Goal: Information Seeking & Learning: Check status

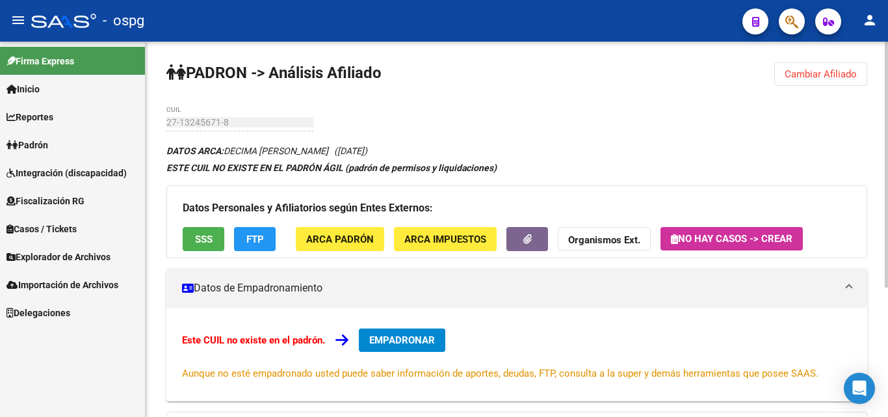
click at [867, 44] on div "PADRON -> Análisis Afiliado Cambiar Afiliado 27-13245671-8 CUIL DATOS ARCA: DEC…" at bounding box center [519, 328] width 746 height 573
click at [830, 76] on span "Cambiar Afiliado" at bounding box center [821, 74] width 72 height 12
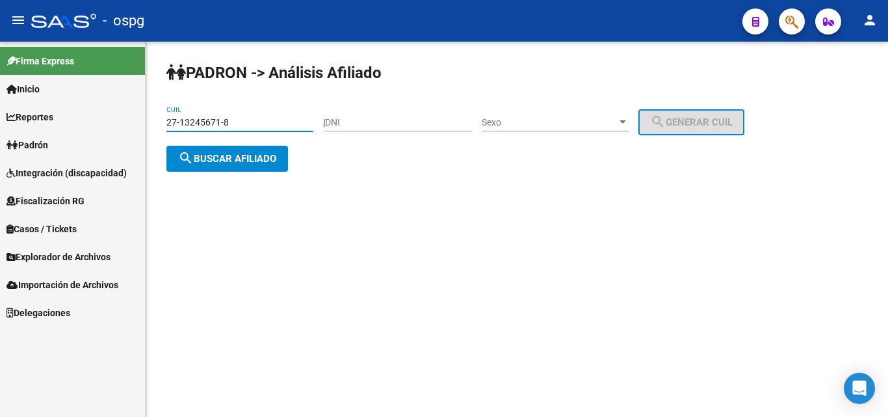
drag, startPoint x: 235, startPoint y: 120, endPoint x: 86, endPoint y: 117, distance: 148.9
click at [86, 117] on mat-sidenav-container "Firma Express Inicio Calendario SSS Instructivos Contacto OS Reportes Ingresos …" at bounding box center [444, 229] width 888 height 375
type input "27-24293344-9"
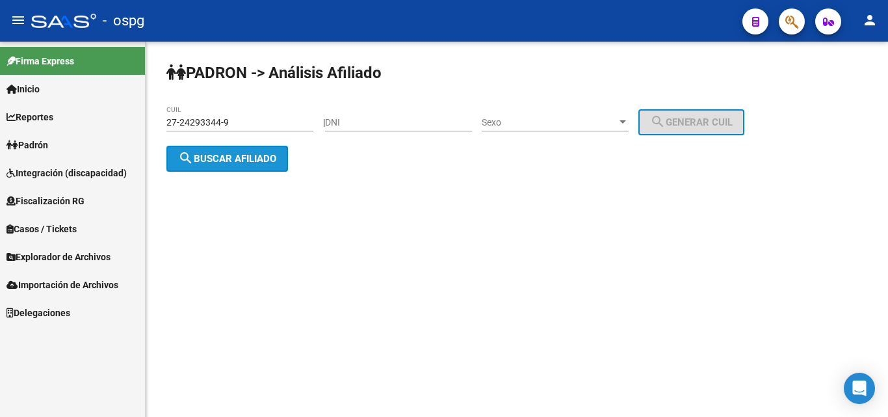
click at [237, 165] on button "search Buscar afiliado" at bounding box center [227, 159] width 122 height 26
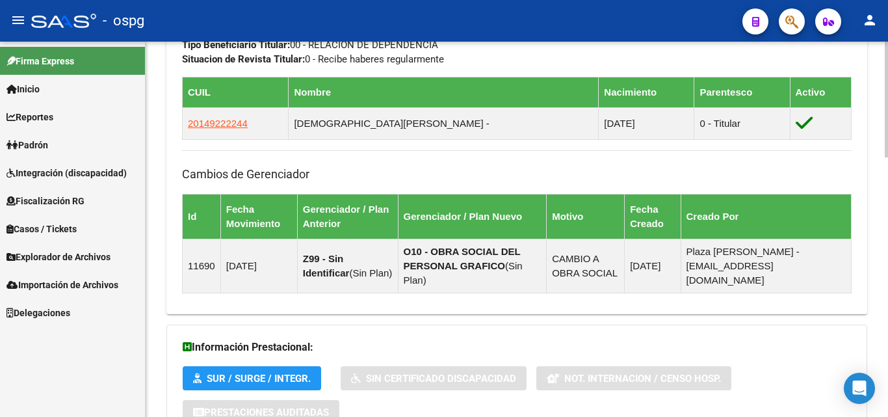
scroll to position [841, 0]
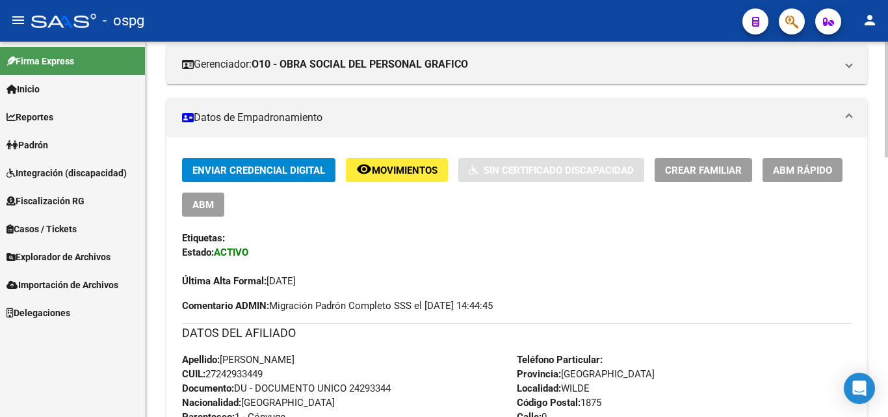
scroll to position [0, 0]
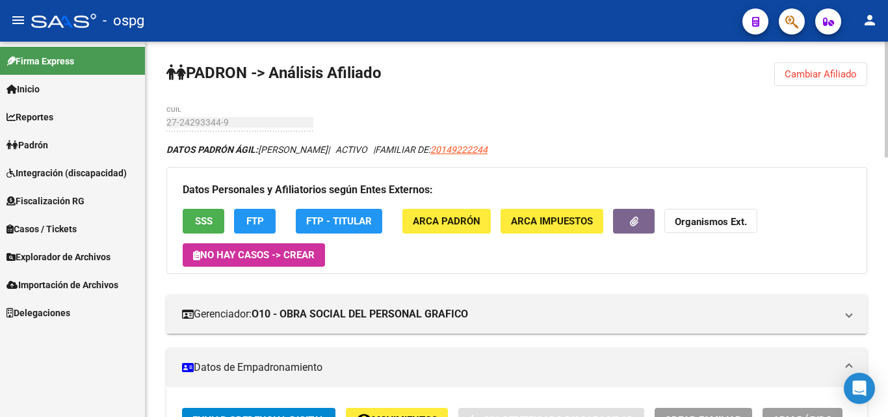
click at [872, 0] on html "menu - ospg person Firma Express Inicio Calendario SSS Instructivos Contacto OS…" at bounding box center [444, 208] width 888 height 417
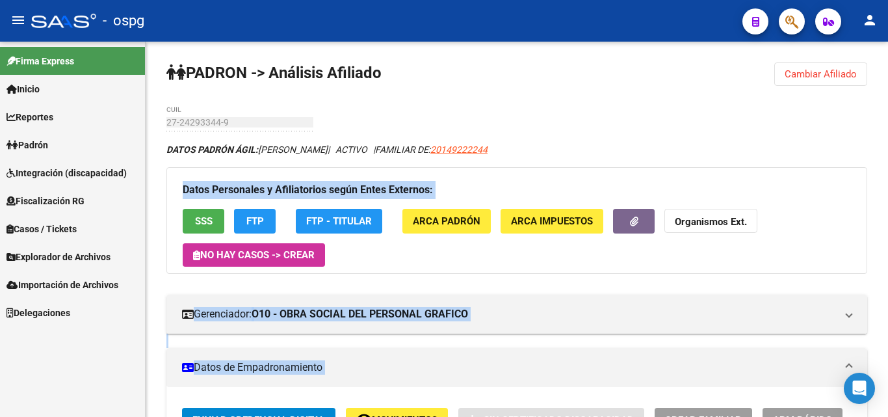
drag, startPoint x: 884, startPoint y: 147, endPoint x: 887, endPoint y: 215, distance: 68.3
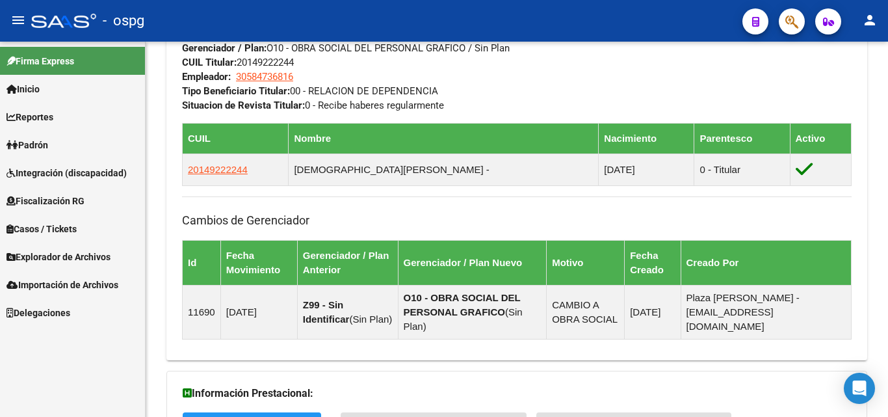
scroll to position [841, 0]
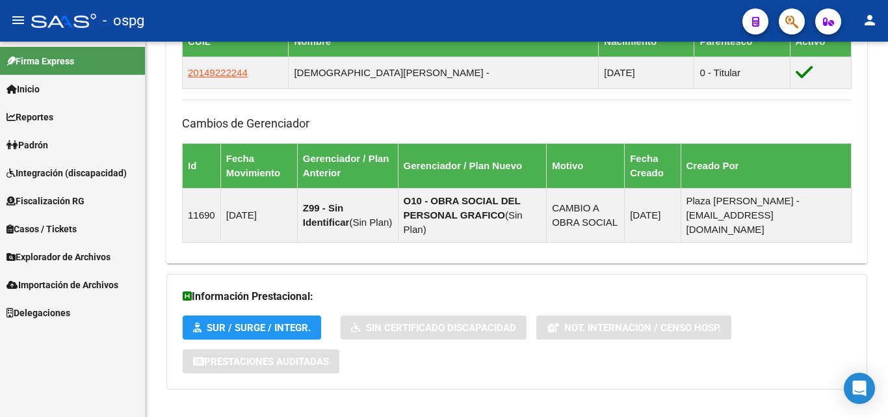
click at [885, 412] on div at bounding box center [886, 354] width 3 height 116
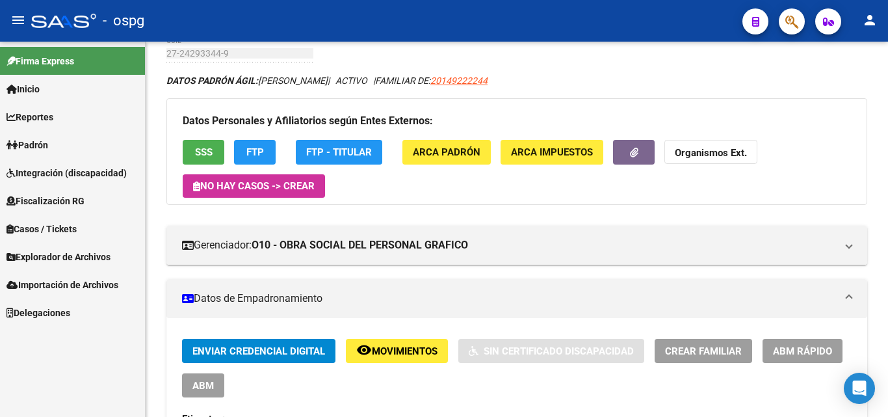
scroll to position [60, 0]
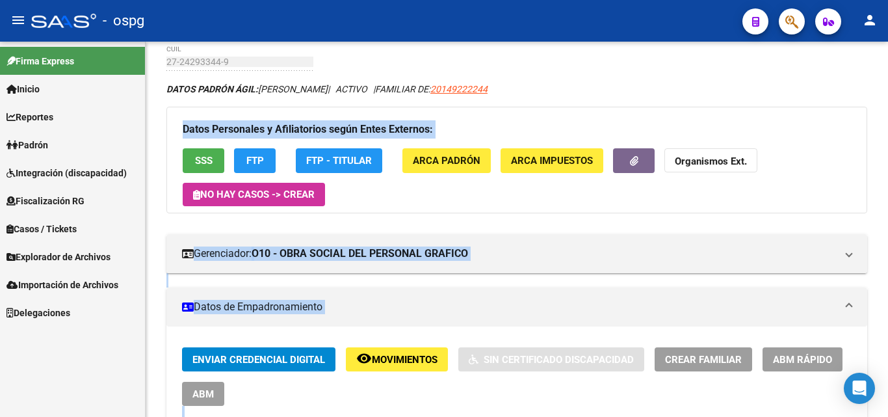
click at [709, 159] on strong "Organismos Ext." at bounding box center [711, 162] width 72 height 12
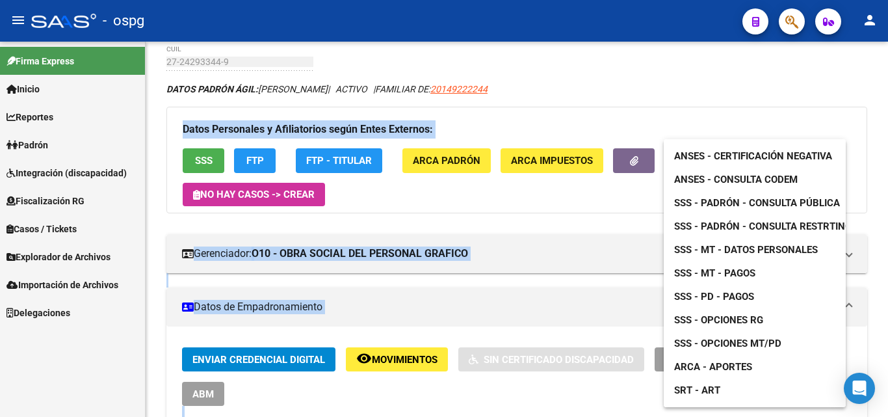
click at [744, 152] on span "ANSES - Certificación Negativa" at bounding box center [753, 156] width 158 height 12
